Goal: Navigation & Orientation: Find specific page/section

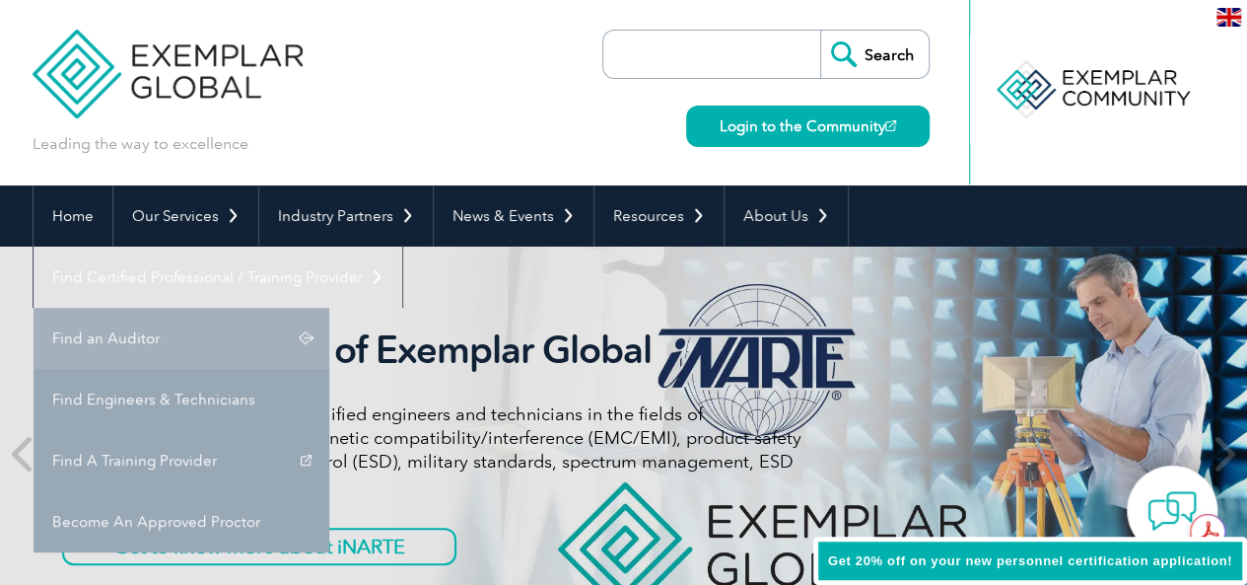
click at [329, 308] on link "Find an Auditor" at bounding box center [182, 338] width 296 height 61
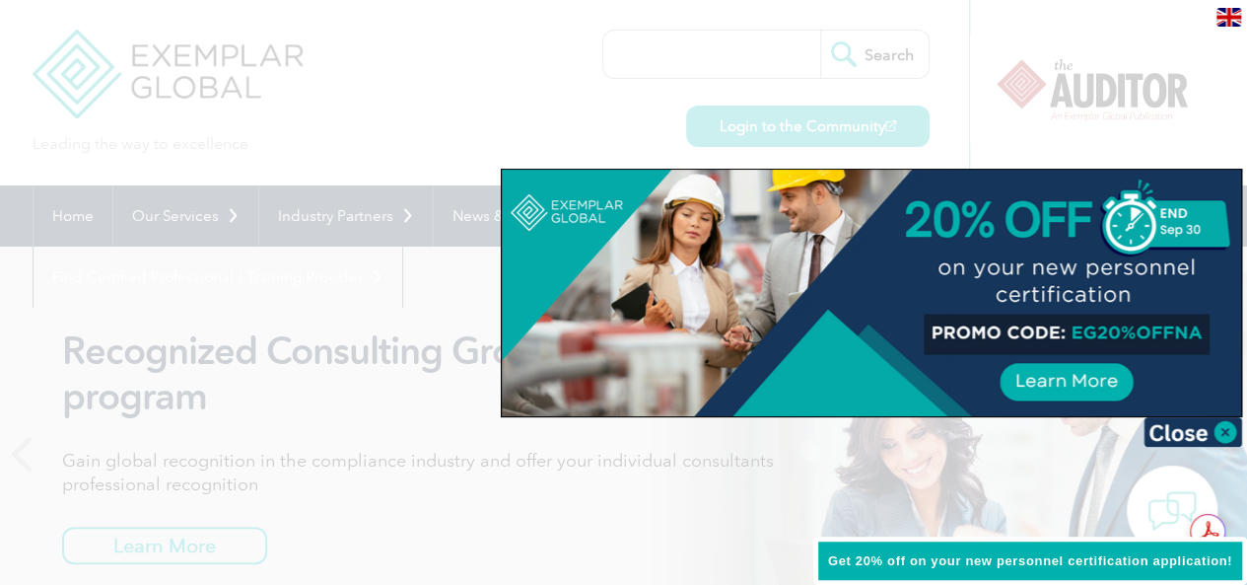
click at [1173, 436] on img at bounding box center [1193, 432] width 99 height 30
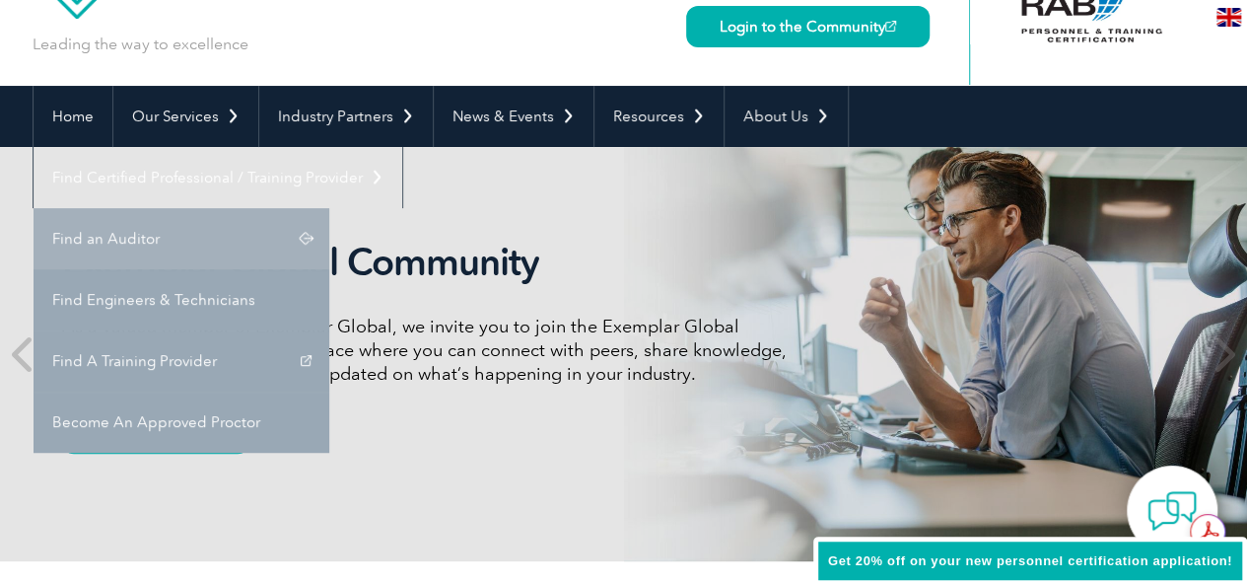
click at [329, 208] on link "Find an Auditor" at bounding box center [182, 238] width 296 height 61
